Goal: Information Seeking & Learning: Learn about a topic

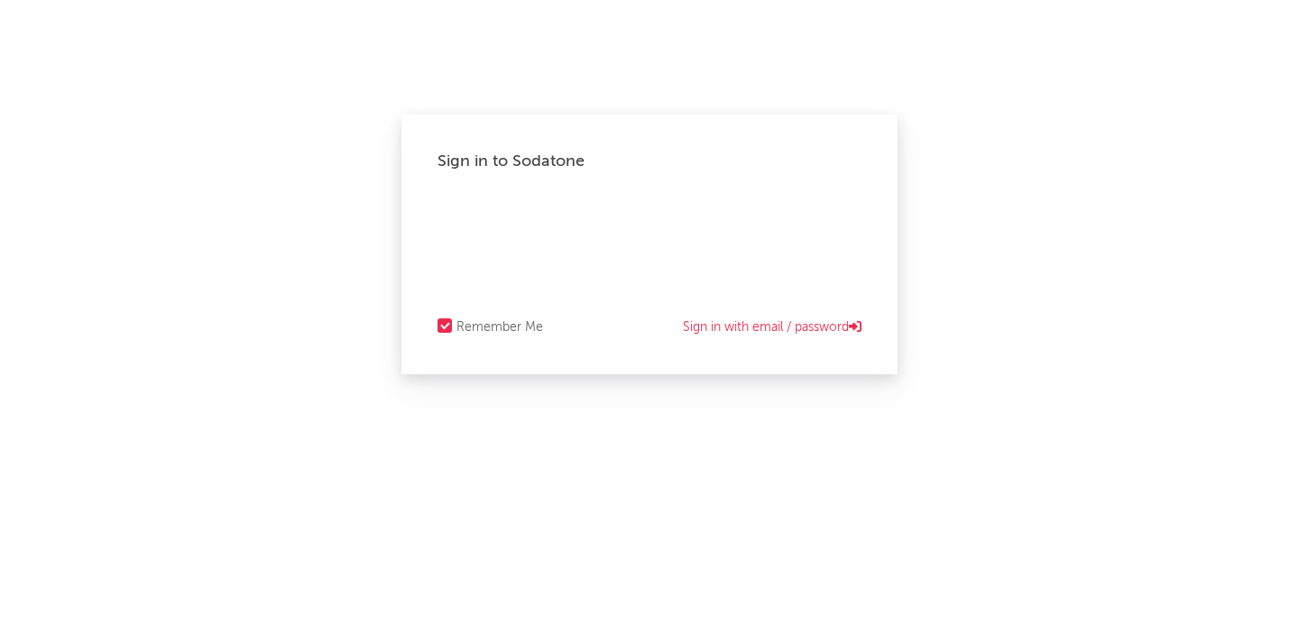
select select "recorded_music"
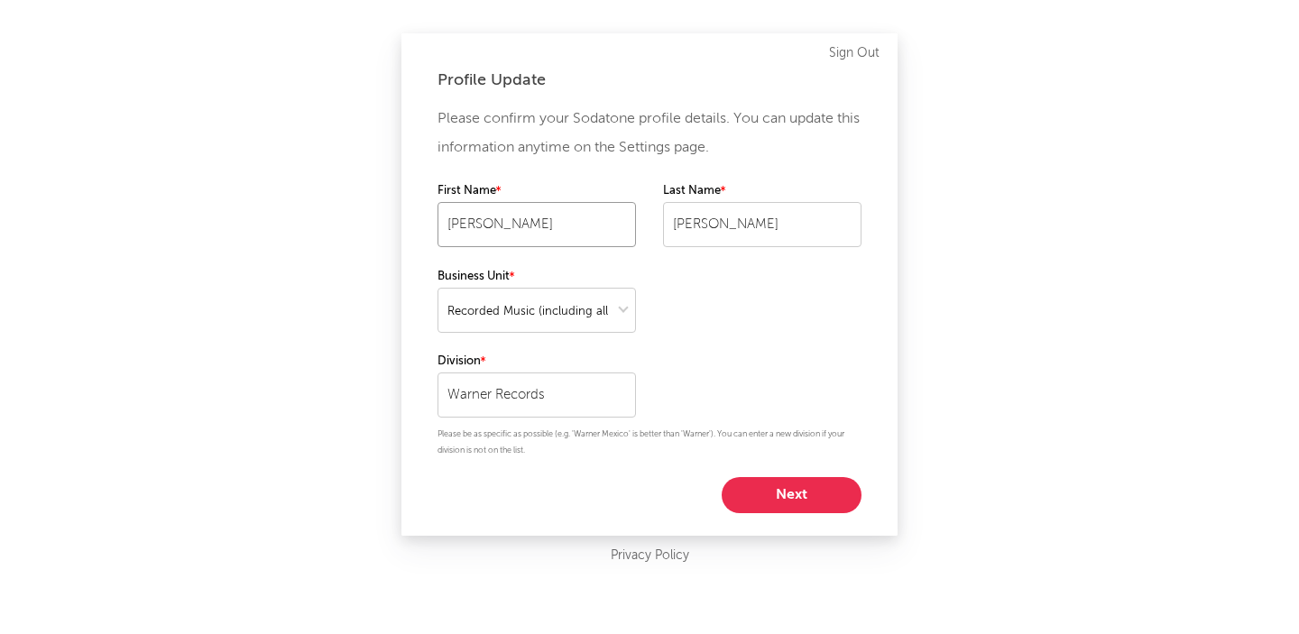
click at [521, 228] on input "[PERSON_NAME]" at bounding box center [537, 224] width 198 height 45
click at [798, 482] on button "Next" at bounding box center [792, 495] width 140 height 36
select select "exec"
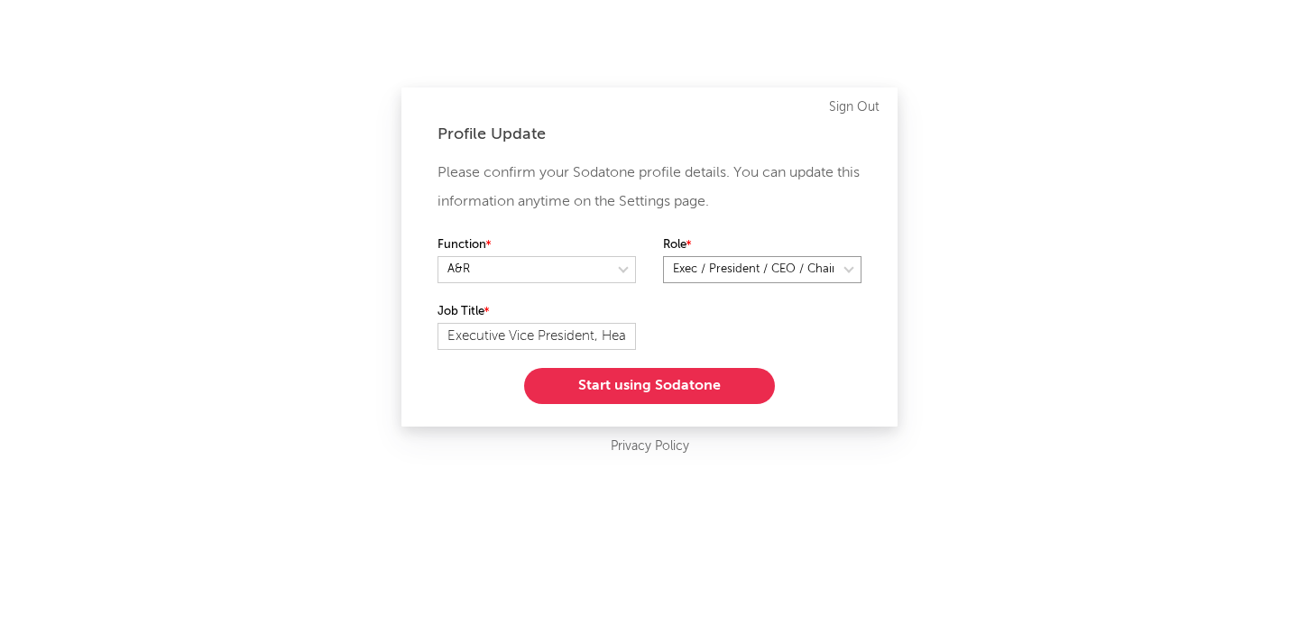
click at [768, 269] on select at bounding box center [762, 269] width 198 height 27
click at [688, 366] on div "Please confirm your Sodatone profile details. You can update this information a…" at bounding box center [650, 281] width 424 height 245
click at [685, 378] on button "Start using Sodatone" at bounding box center [649, 386] width 251 height 36
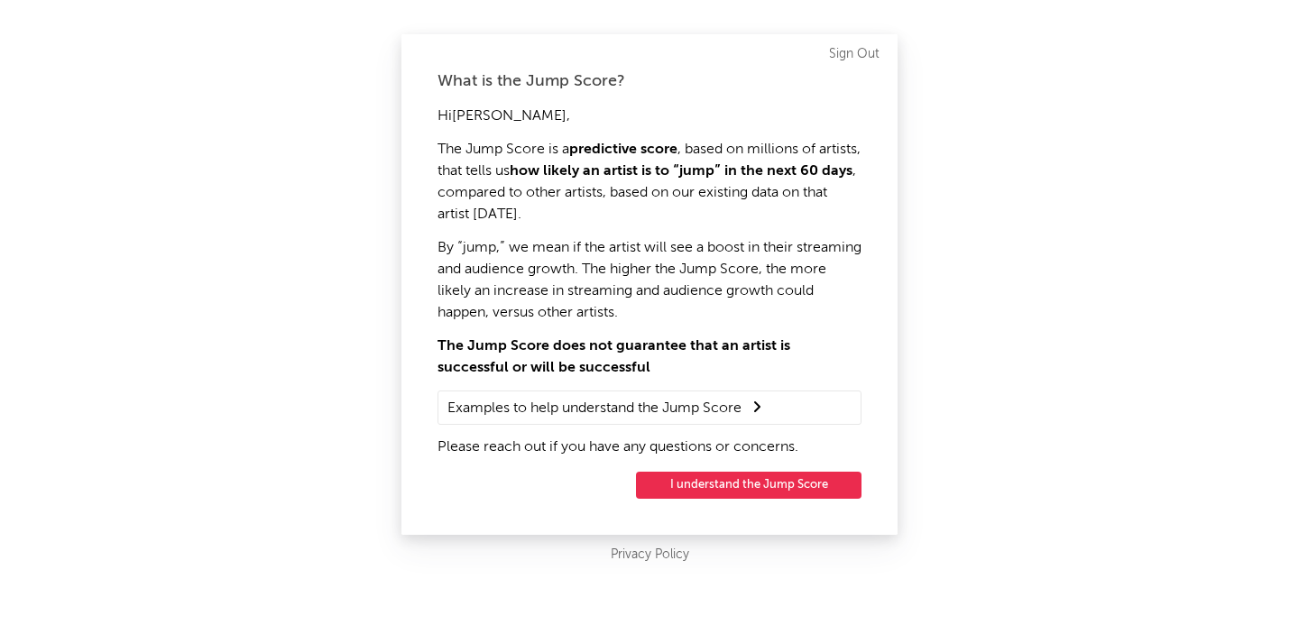
click at [757, 398] on summary "Examples to help understand the Jump Score" at bounding box center [649, 407] width 404 height 23
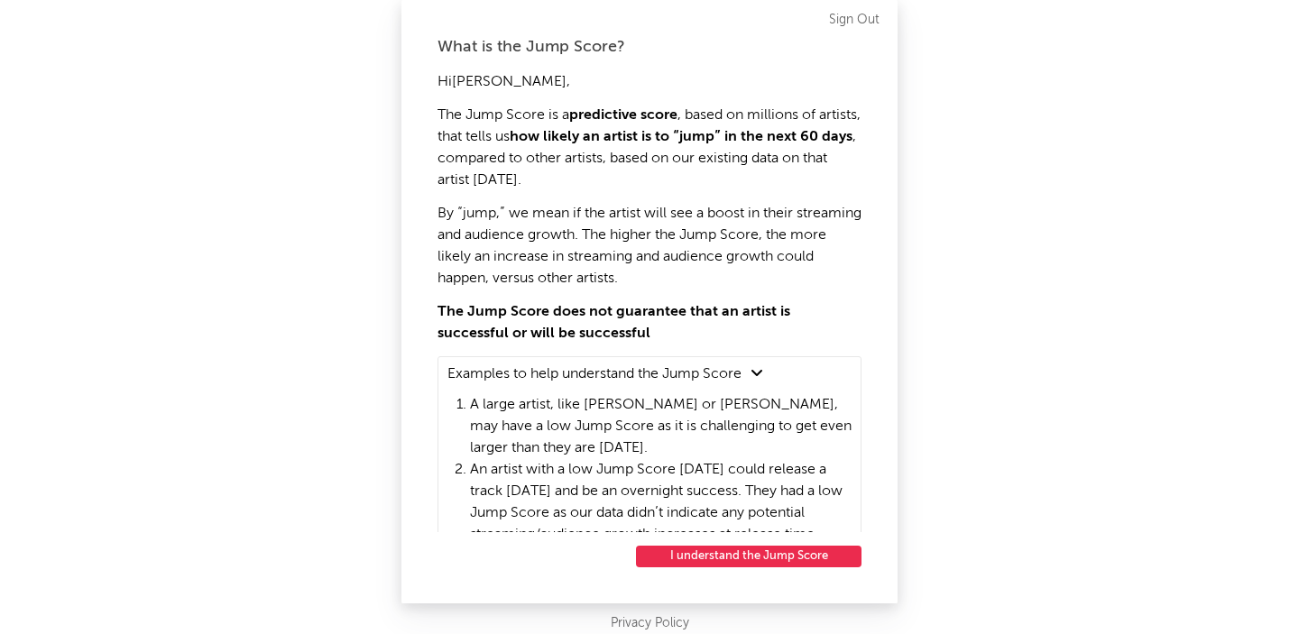
click at [723, 553] on button "I understand the Jump Score" at bounding box center [749, 557] width 226 height 22
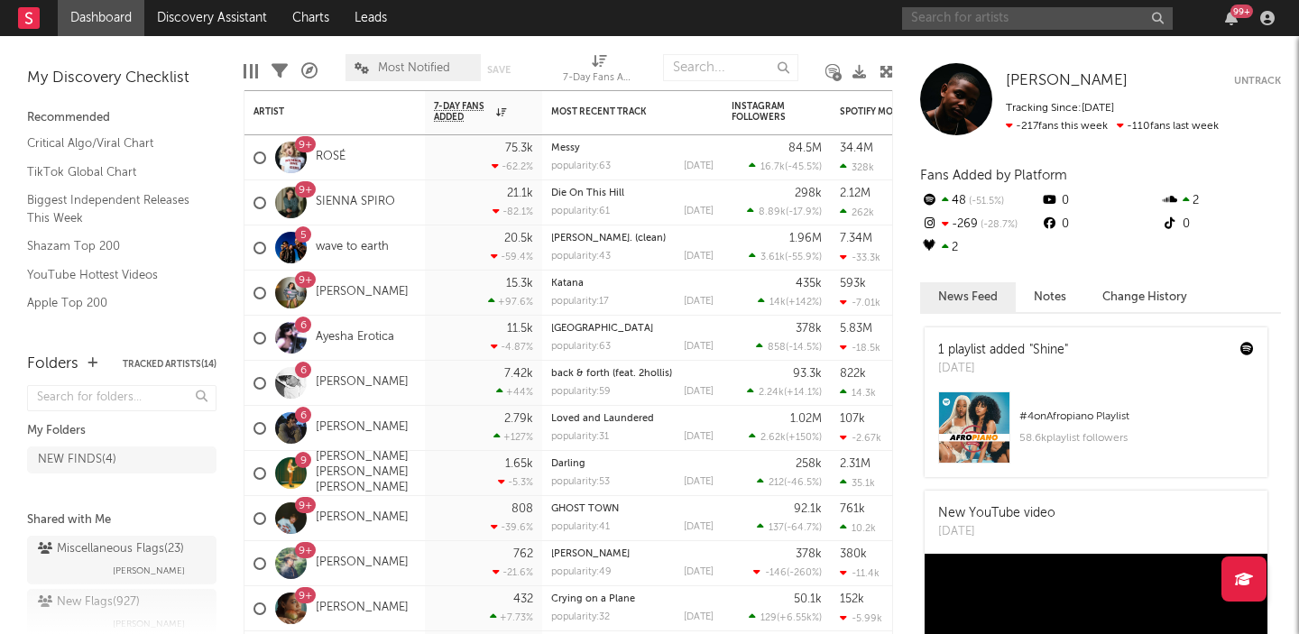
click at [1151, 17] on input "text" at bounding box center [1037, 18] width 271 height 23
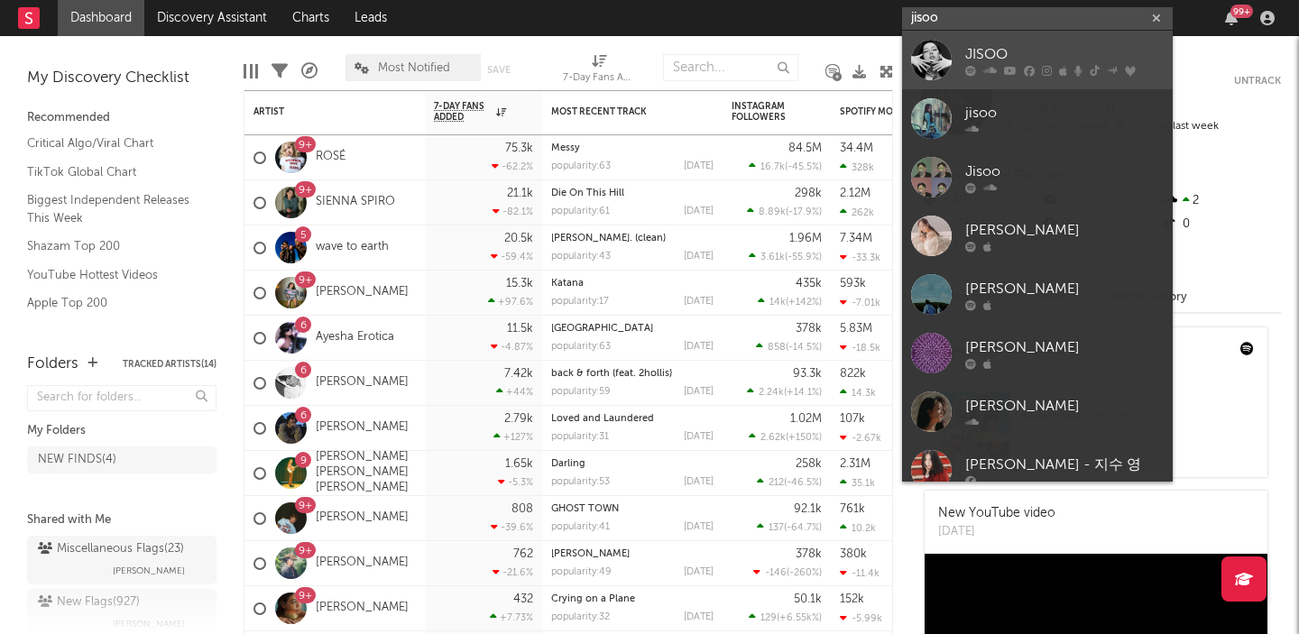
type input "jisoo"
click at [1121, 60] on div "JISOO" at bounding box center [1064, 54] width 198 height 22
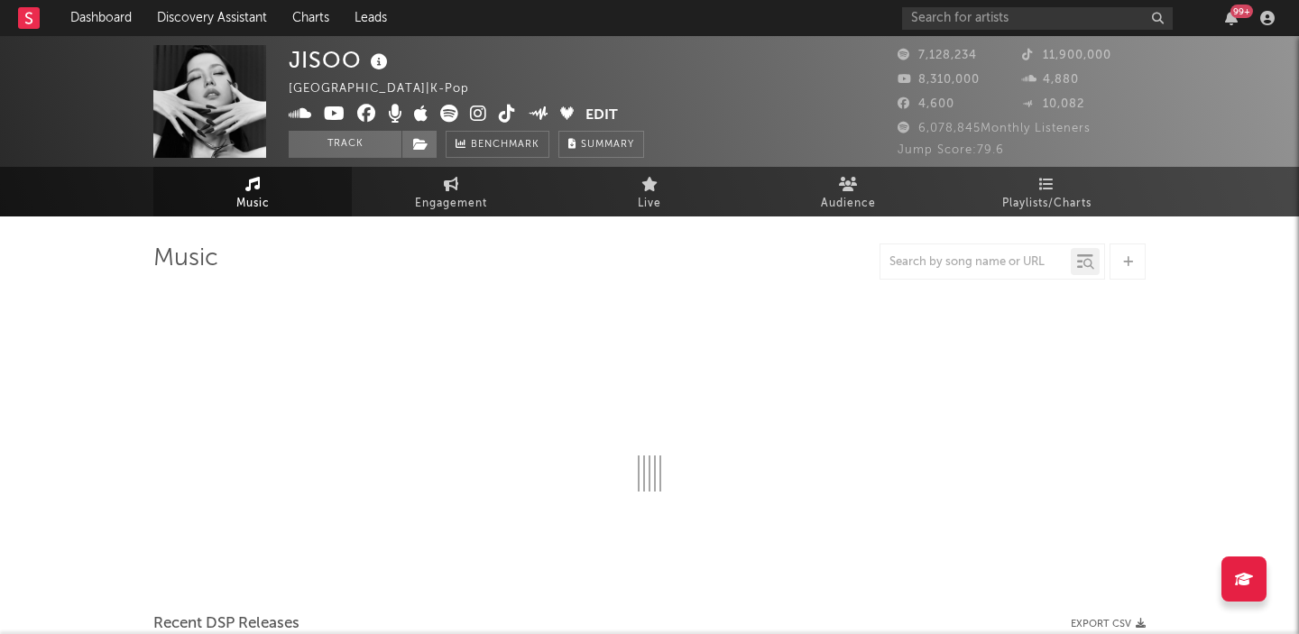
select select "6m"
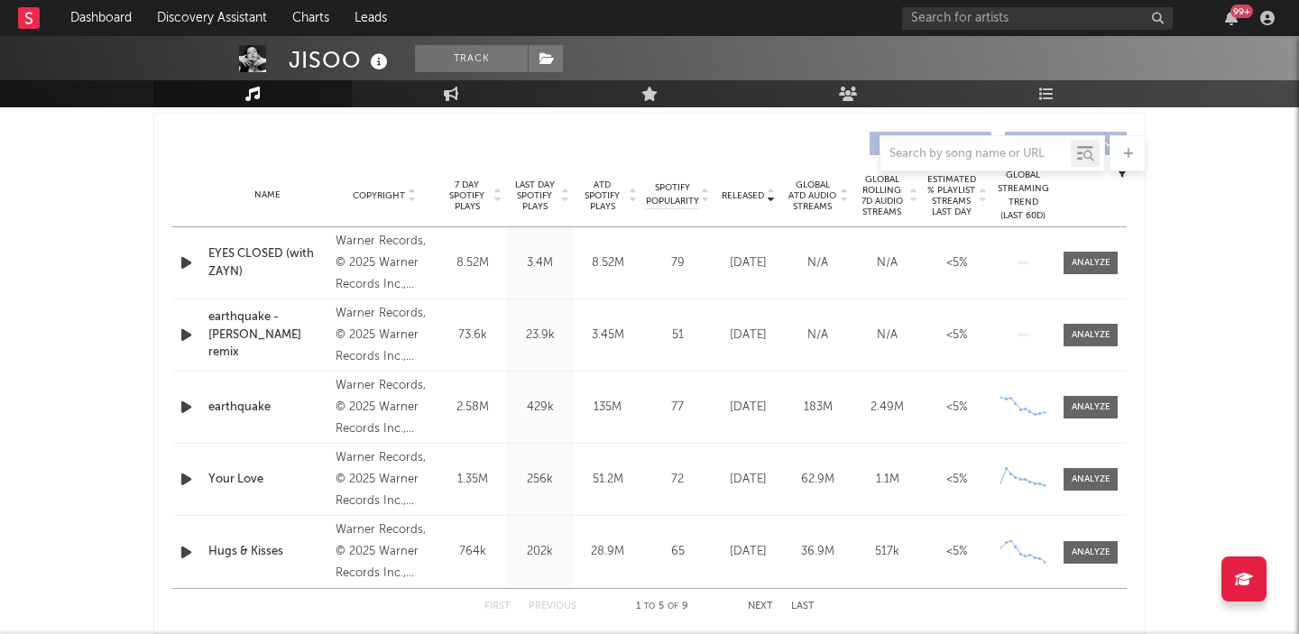
scroll to position [668, 0]
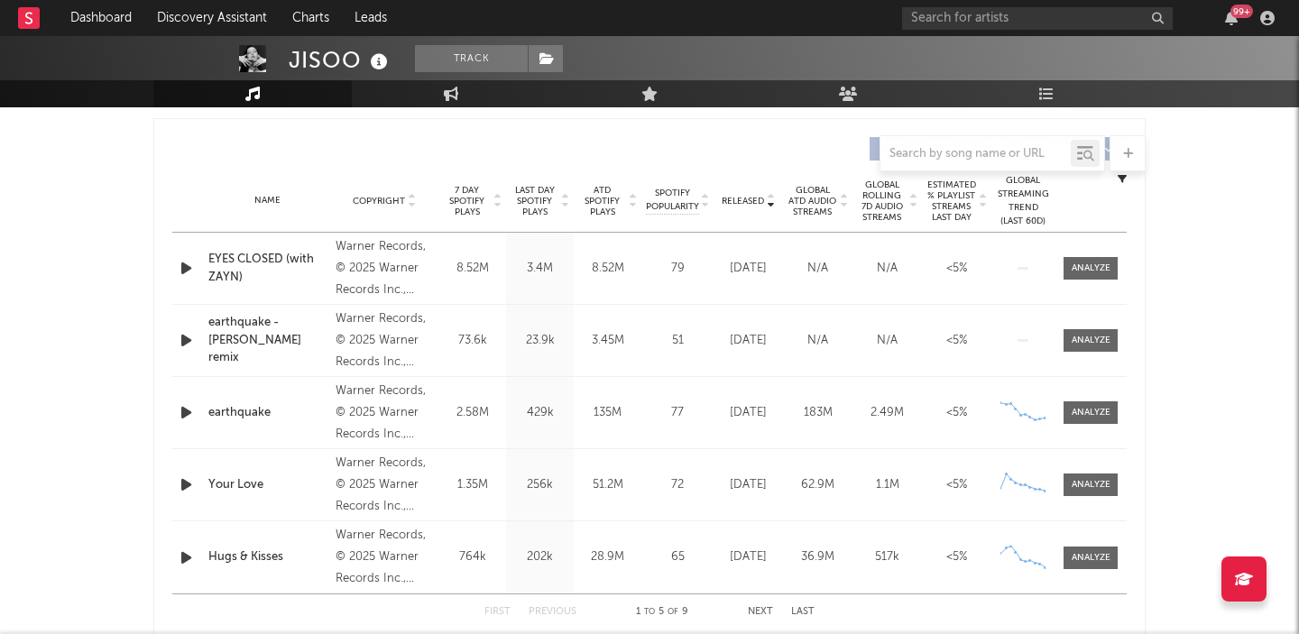
click at [734, 287] on div "Name EYES CLOSED (with ZAYN) Copyright Warner Records, © 2025 Warner Records In…" at bounding box center [649, 268] width 954 height 71
click at [1093, 269] on div at bounding box center [1091, 269] width 39 height 14
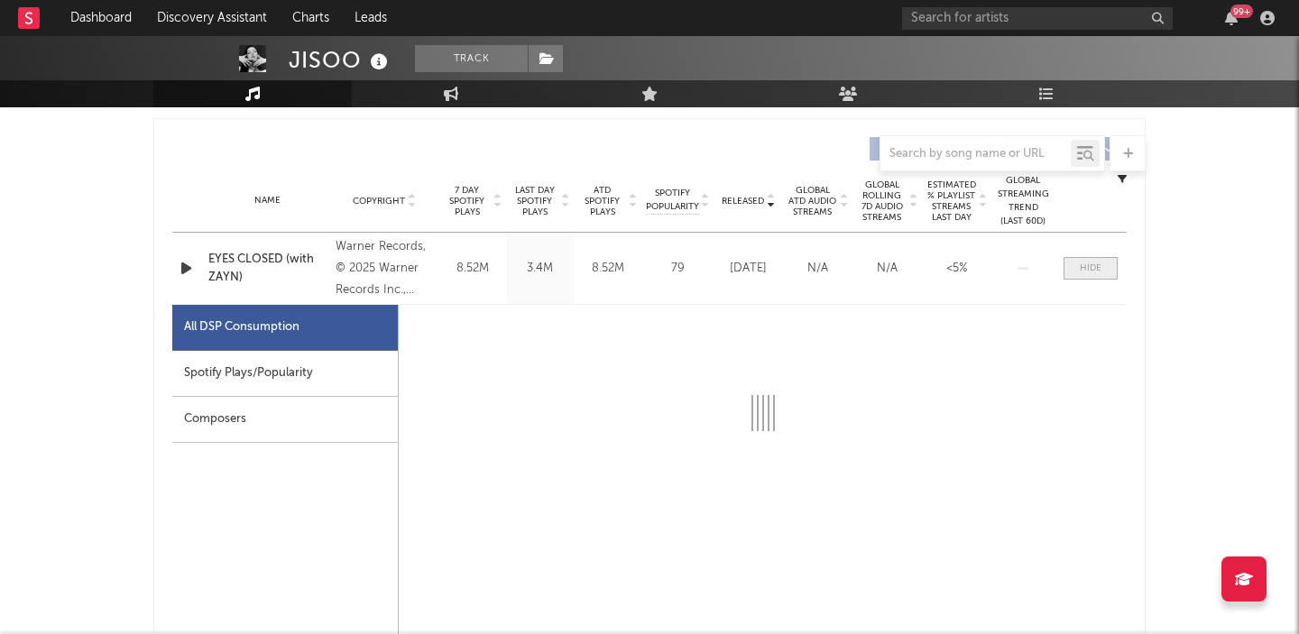
select select "1w"
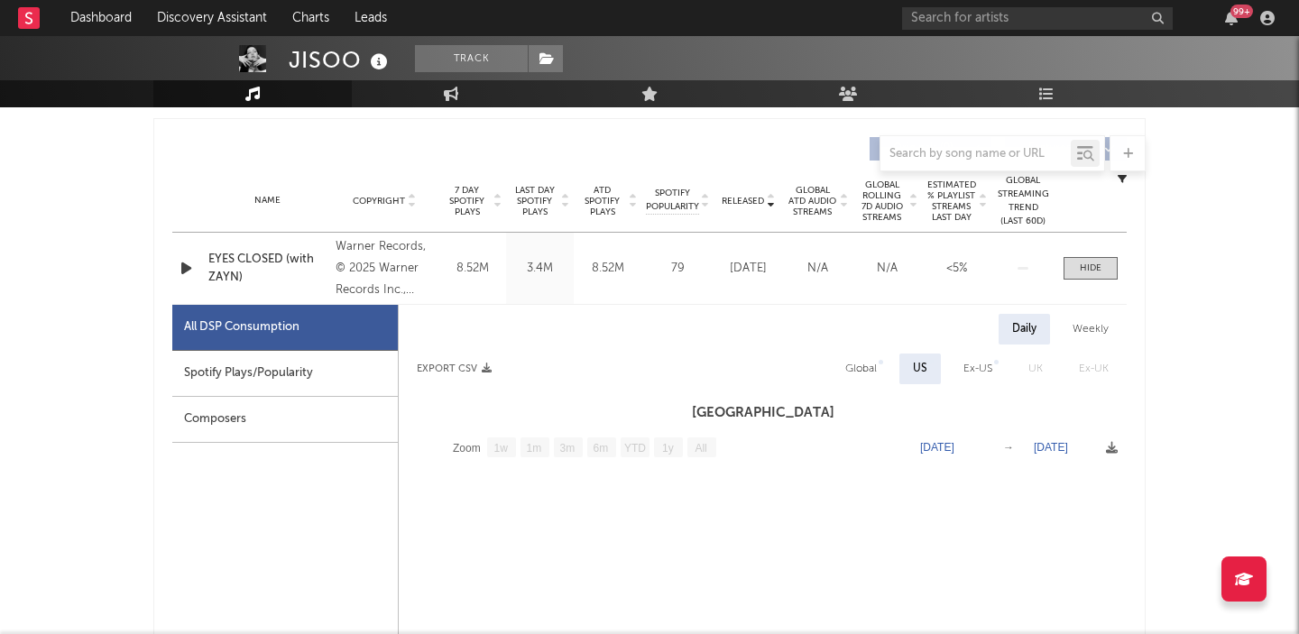
click at [319, 378] on div "Spotify Plays/Popularity" at bounding box center [285, 374] width 226 height 46
select select "1w"
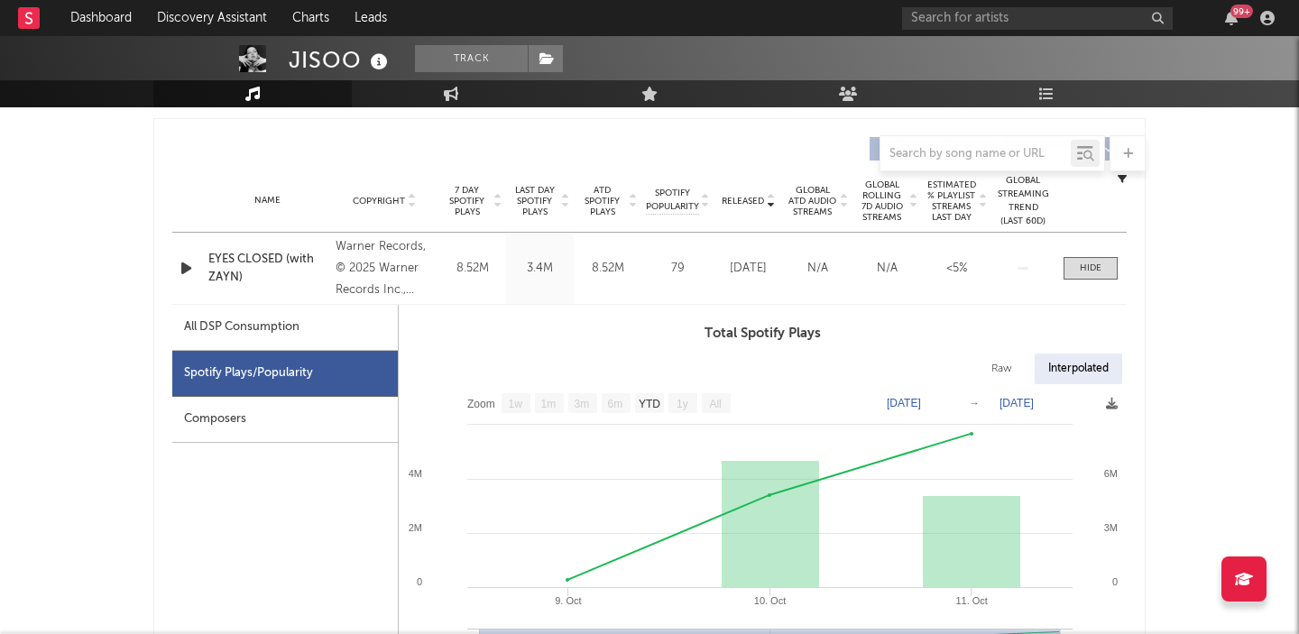
click at [230, 423] on div "Composers" at bounding box center [285, 420] width 226 height 46
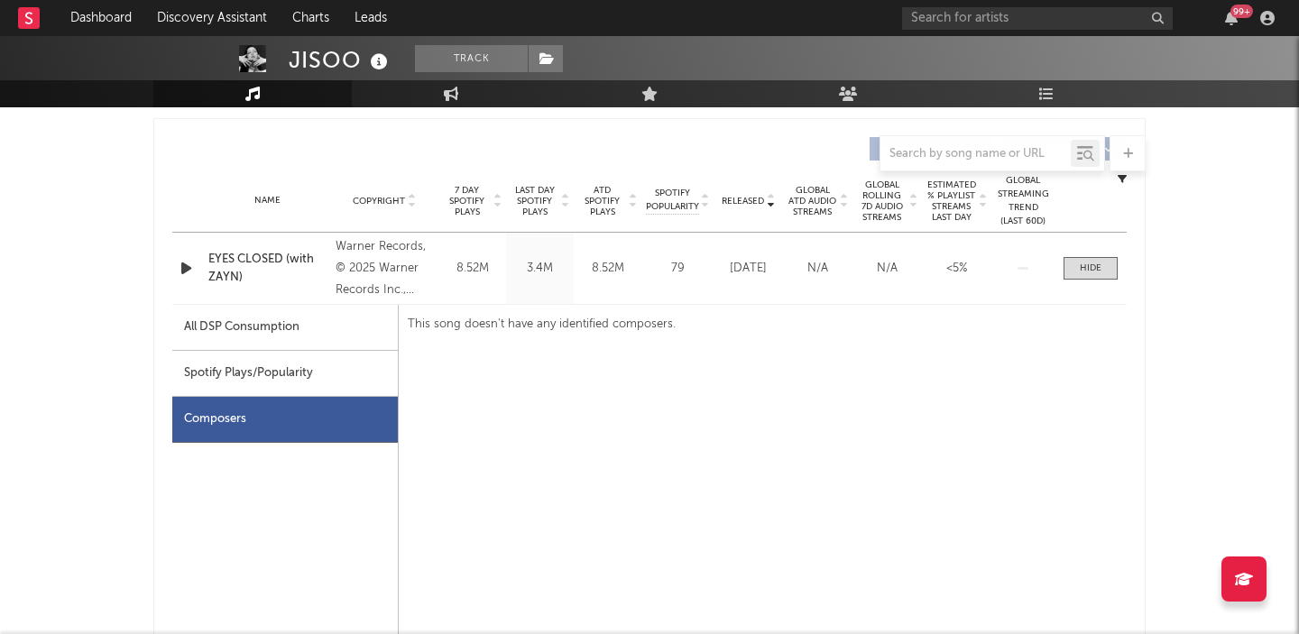
click at [255, 378] on div "Spotify Plays/Popularity" at bounding box center [285, 374] width 226 height 46
select select "1w"
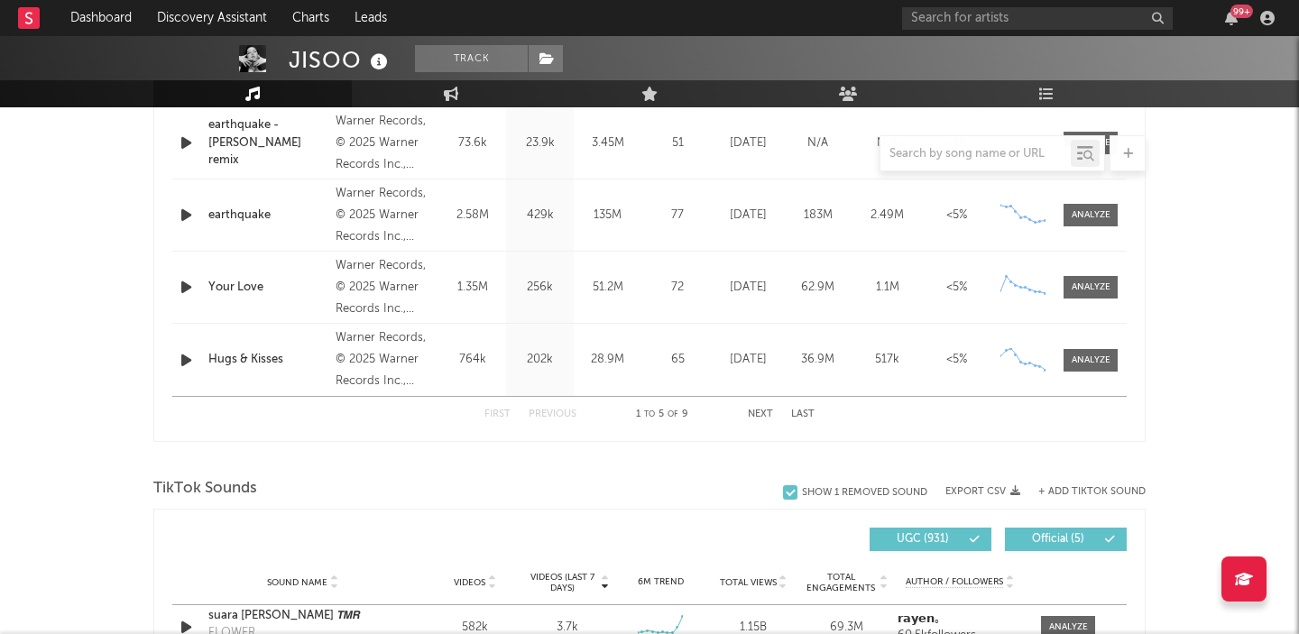
scroll to position [1727, 0]
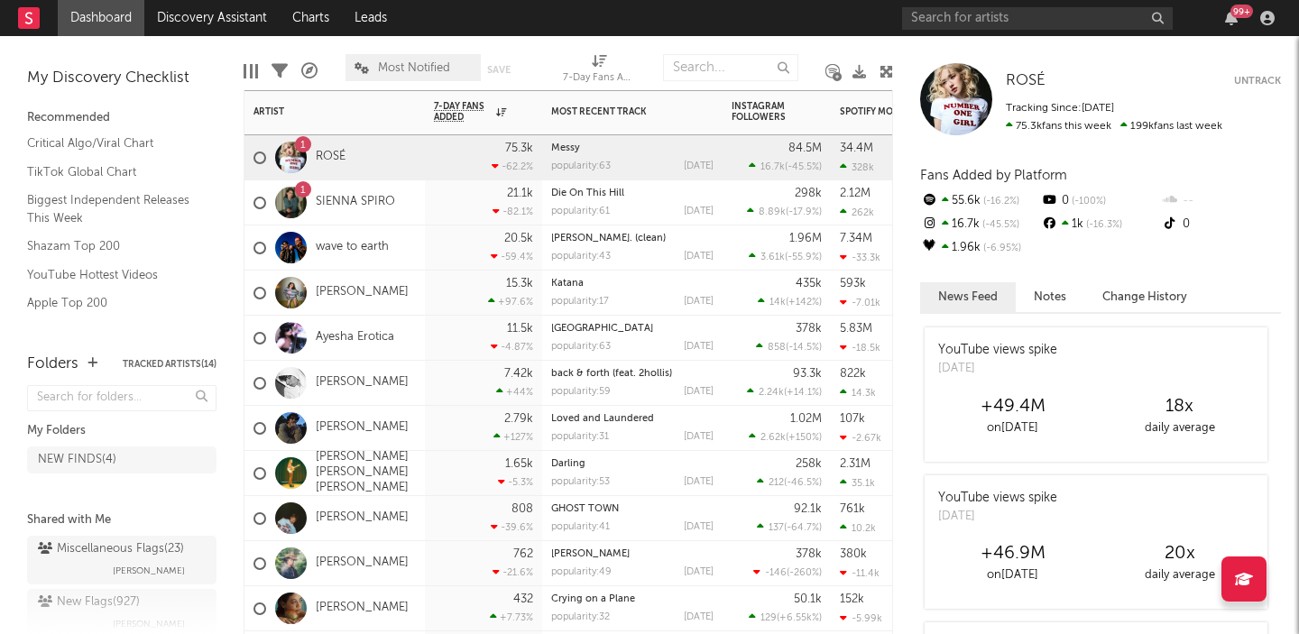
click at [367, 149] on div "1 ROSÉ" at bounding box center [334, 157] width 180 height 45
click at [337, 158] on link "ROSÉ" at bounding box center [331, 157] width 30 height 15
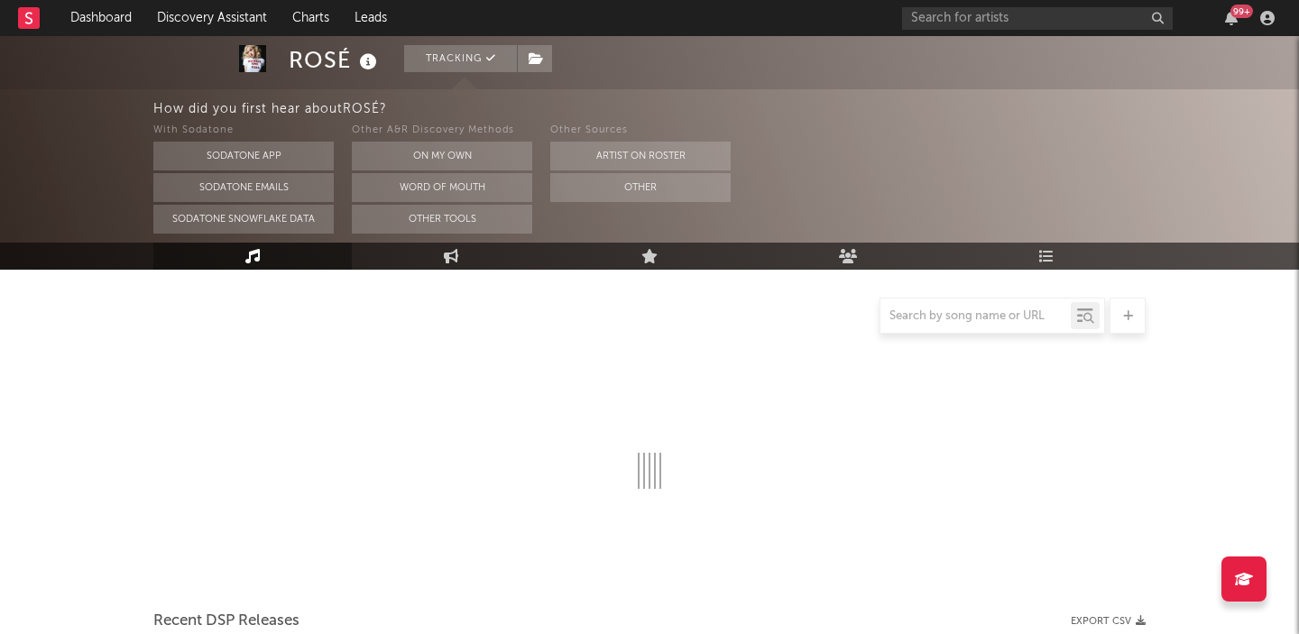
select select "6m"
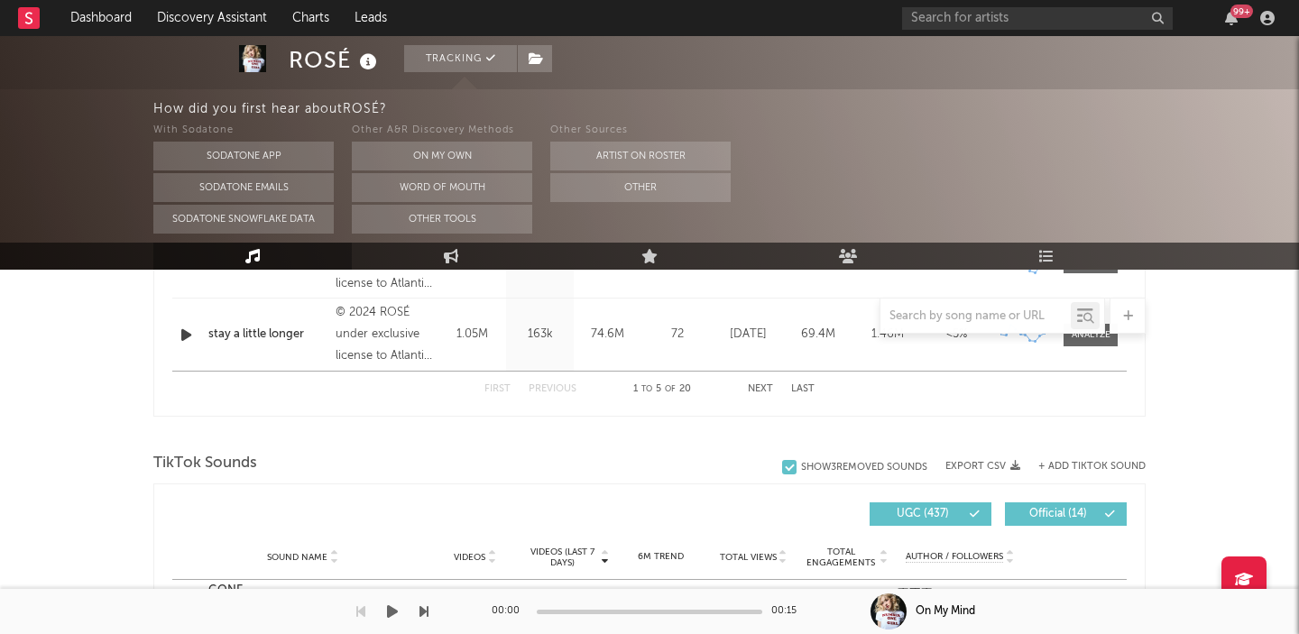
scroll to position [1056, 0]
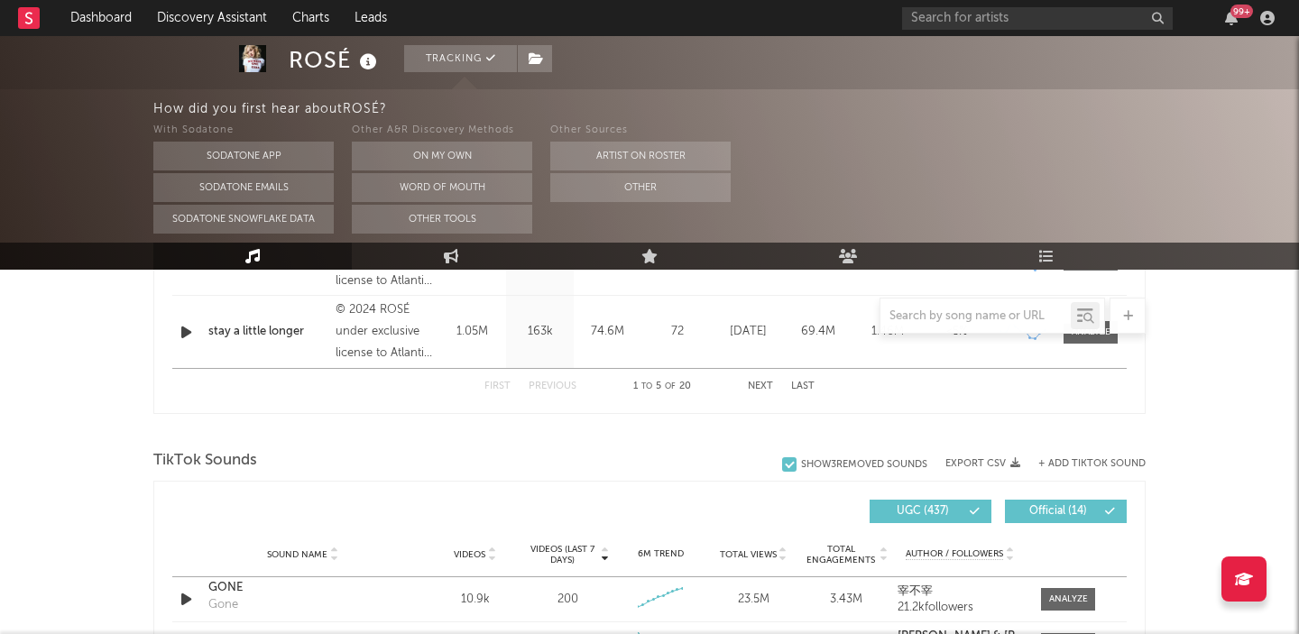
click at [759, 384] on button "Next" at bounding box center [760, 387] width 25 height 10
click at [761, 386] on button "Next" at bounding box center [760, 387] width 25 height 10
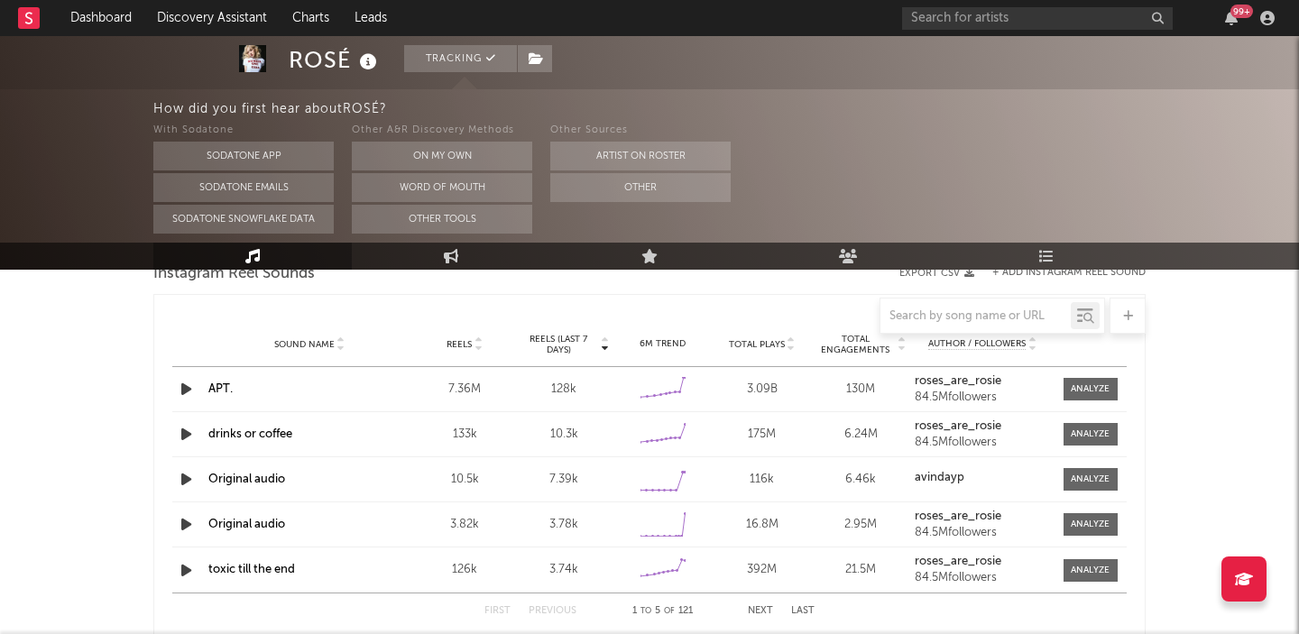
scroll to position [1676, 0]
click at [270, 439] on link "drinks or coffee" at bounding box center [250, 436] width 84 height 12
